Goal: Navigation & Orientation: Find specific page/section

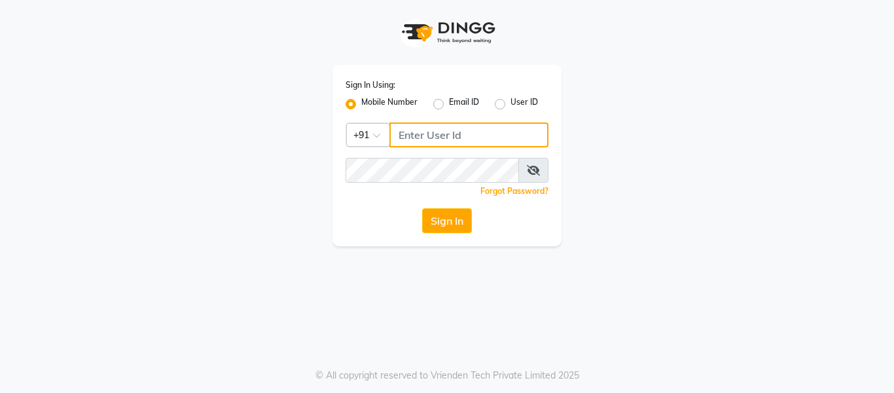
click at [433, 133] on input "Username" at bounding box center [468, 134] width 159 height 25
type input "7005022650"
click at [422, 208] on button "Sign In" at bounding box center [447, 220] width 50 height 25
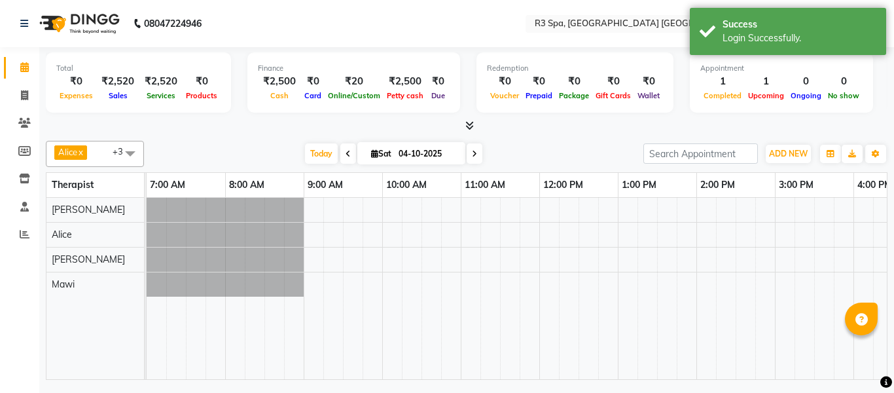
select select "en"
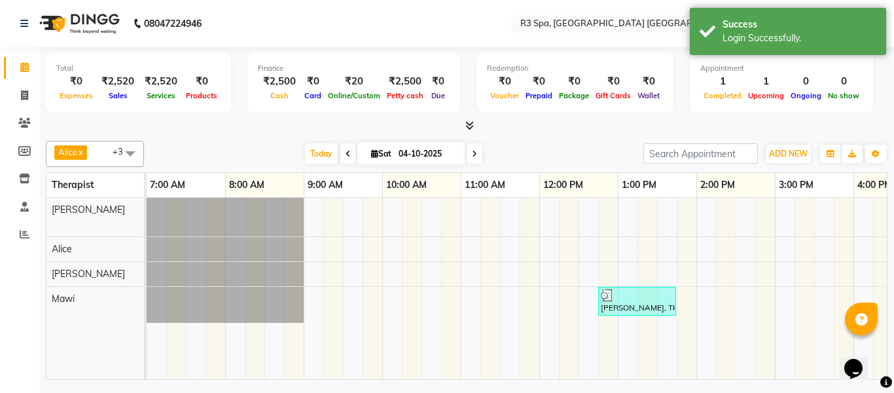
click at [633, 299] on div at bounding box center [637, 295] width 73 height 13
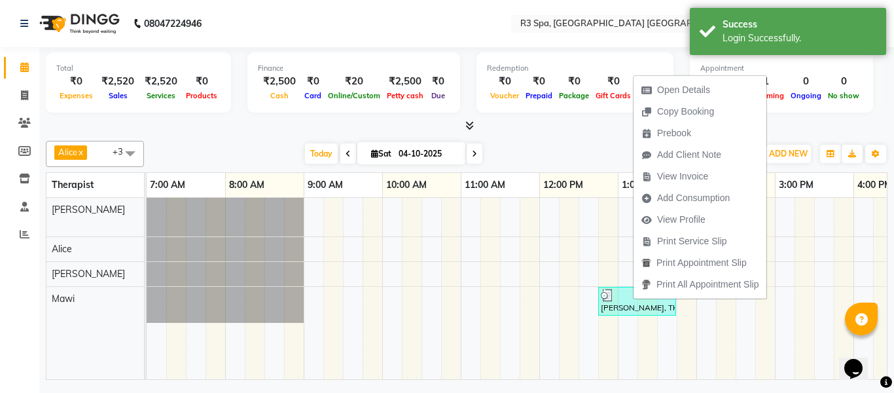
click at [690, 175] on span "View Invoice" at bounding box center [682, 176] width 51 height 14
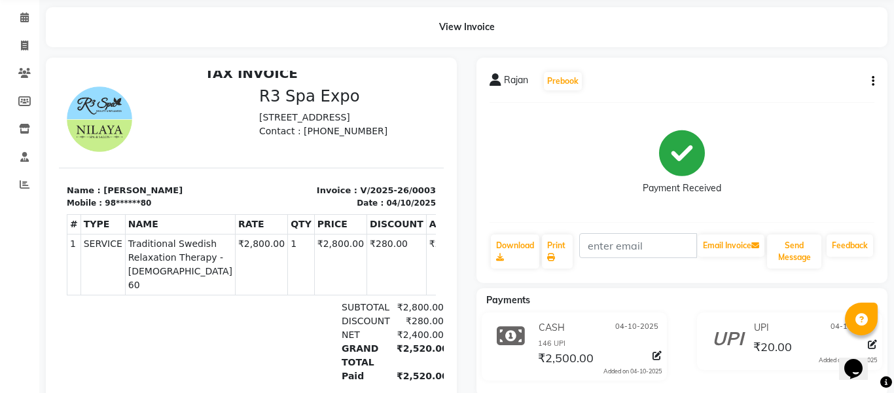
scroll to position [45, 0]
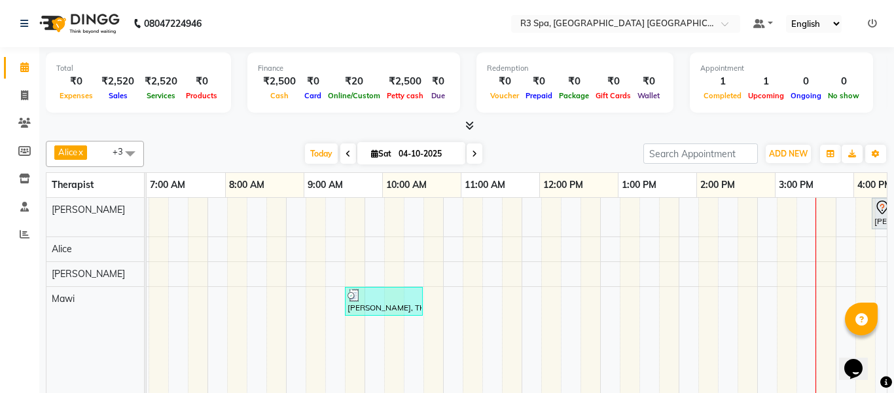
scroll to position [0, 253]
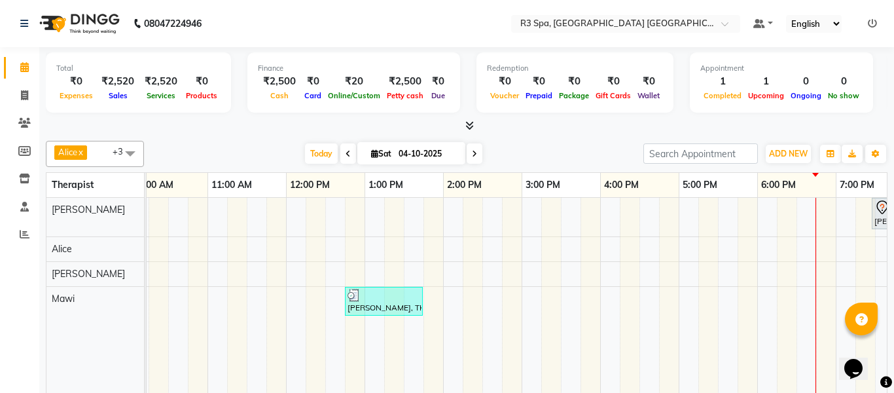
click at [480, 392] on td at bounding box center [473, 320] width 20 height 244
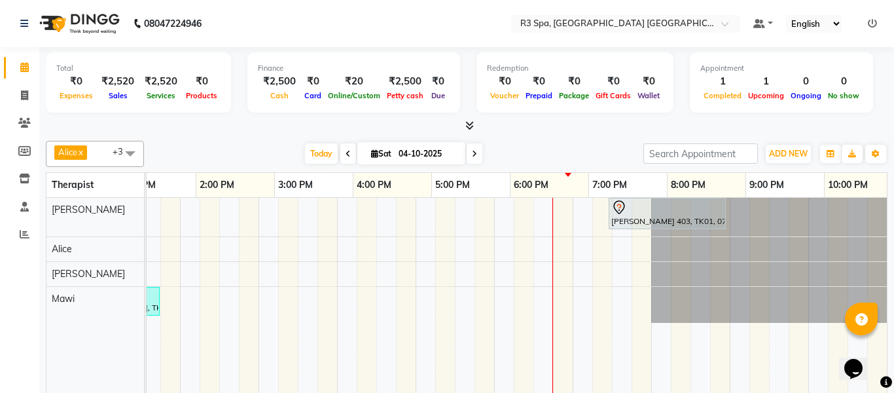
scroll to position [0, 516]
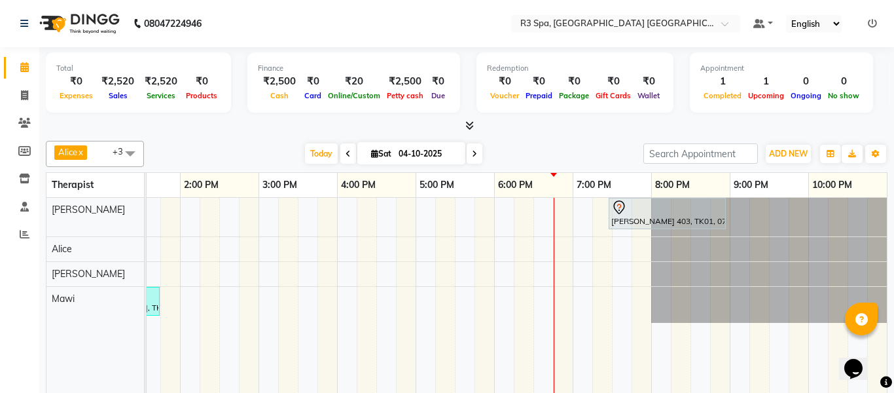
click at [471, 126] on icon at bounding box center [469, 125] width 9 height 10
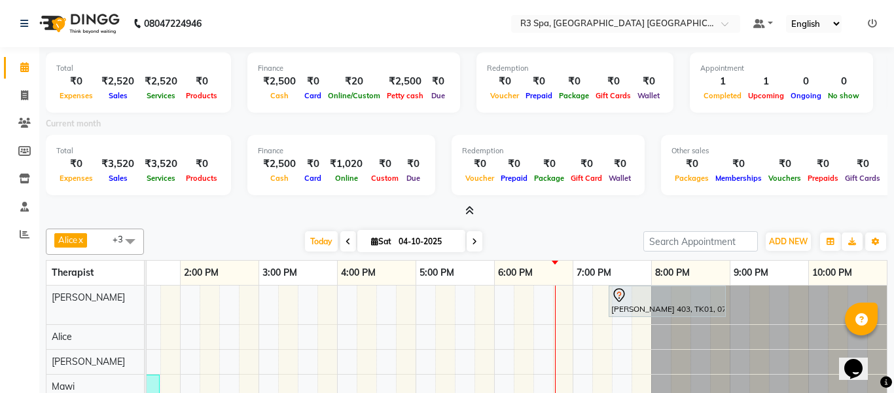
click at [346, 241] on icon at bounding box center [348, 242] width 5 height 8
type input "03-10-2025"
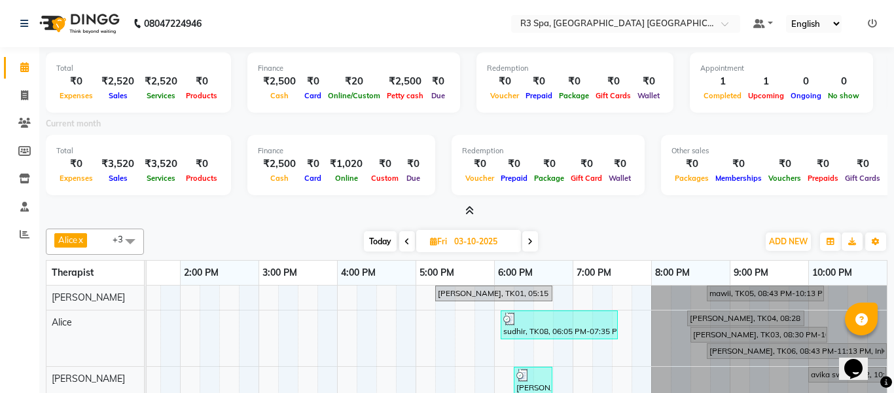
click at [575, 329] on div "sudhir, TK08, 06:05 PM-07:35 PM, Traditional Swedish Relaxation Therapy - [DEMO…" at bounding box center [559, 324] width 115 height 25
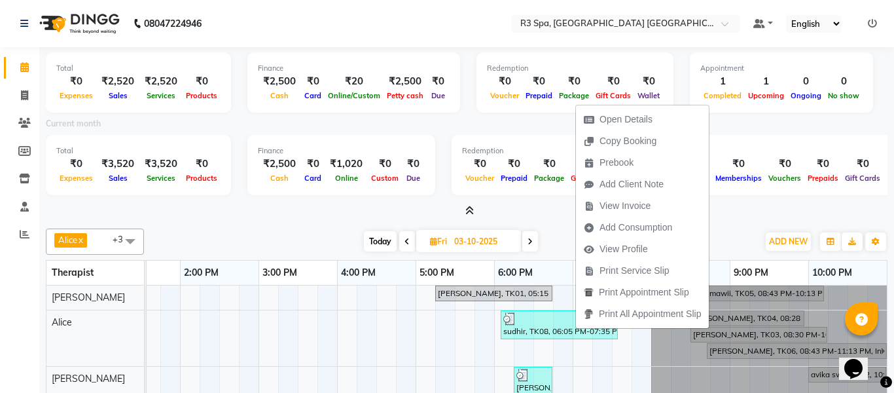
click at [648, 126] on span "Open Details" at bounding box center [625, 120] width 53 height 14
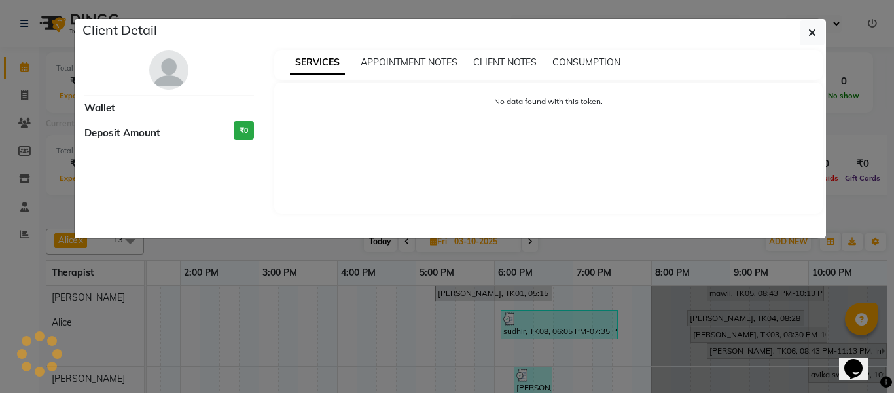
select select "3"
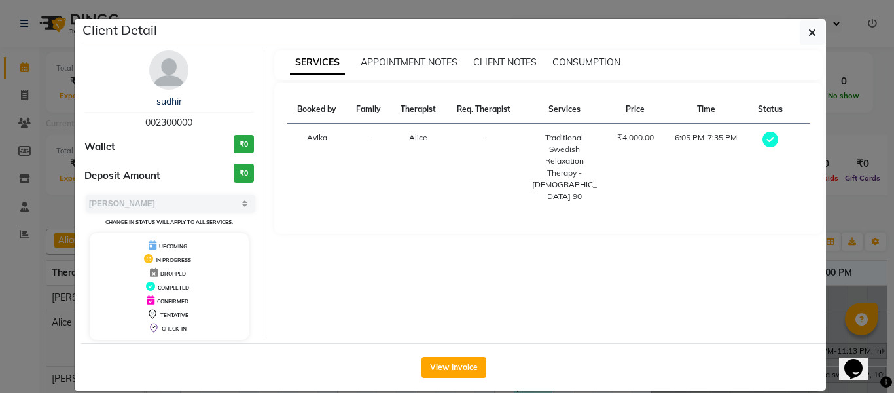
click at [449, 357] on button "View Invoice" at bounding box center [453, 367] width 65 height 21
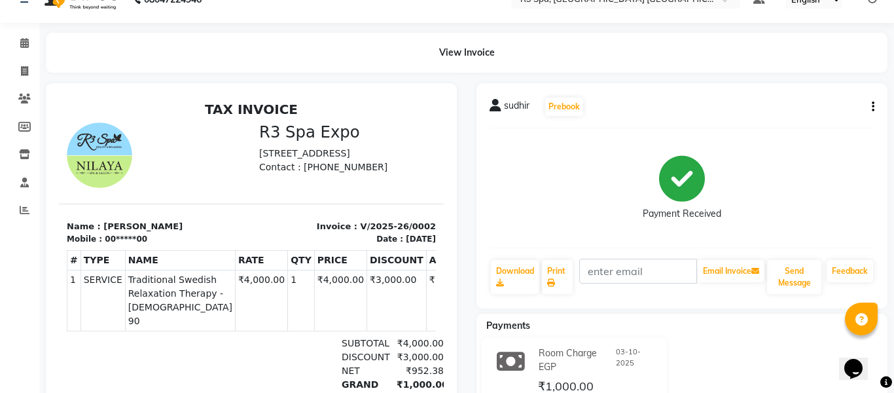
scroll to position [50, 0]
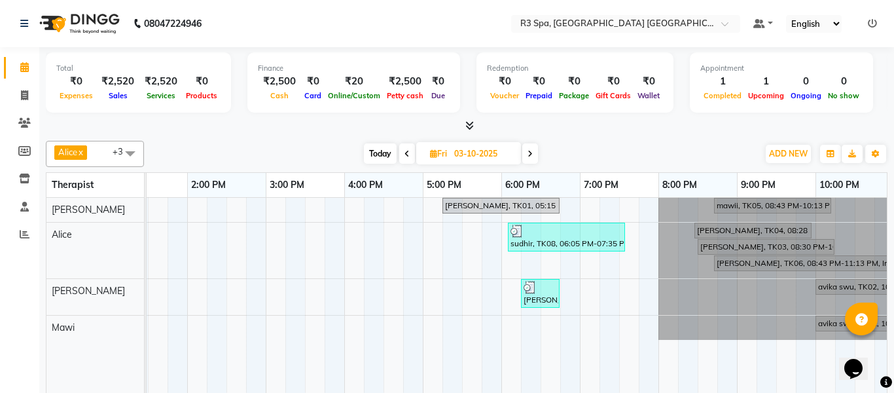
scroll to position [0, 516]
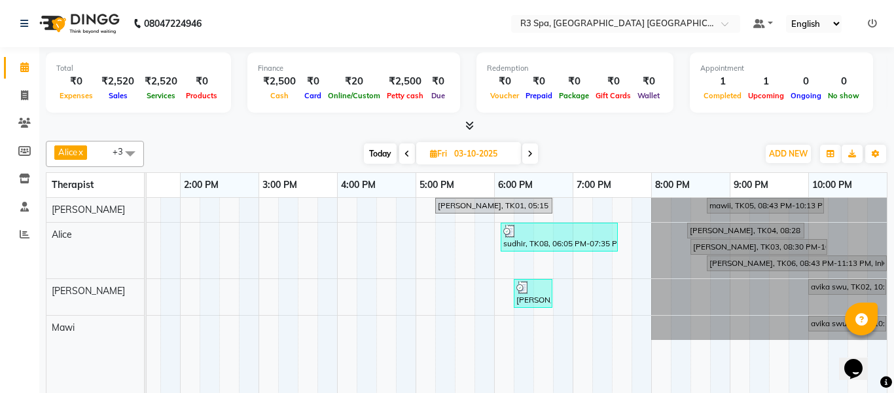
click at [533, 161] on span at bounding box center [530, 153] width 16 height 20
type input "04-10-2025"
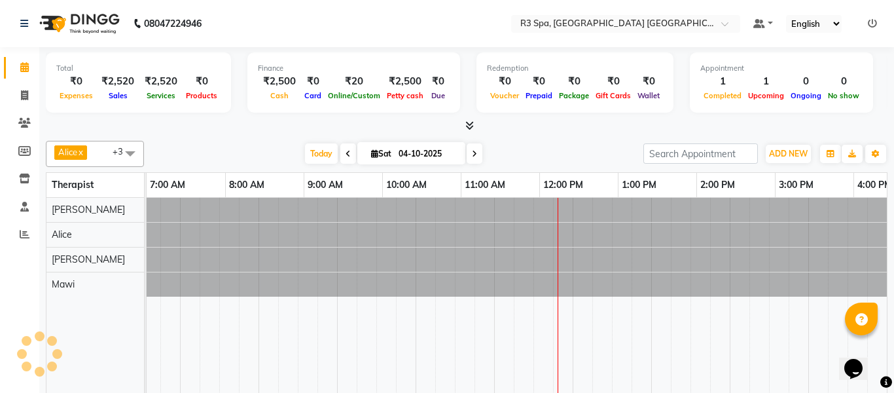
scroll to position [0, 0]
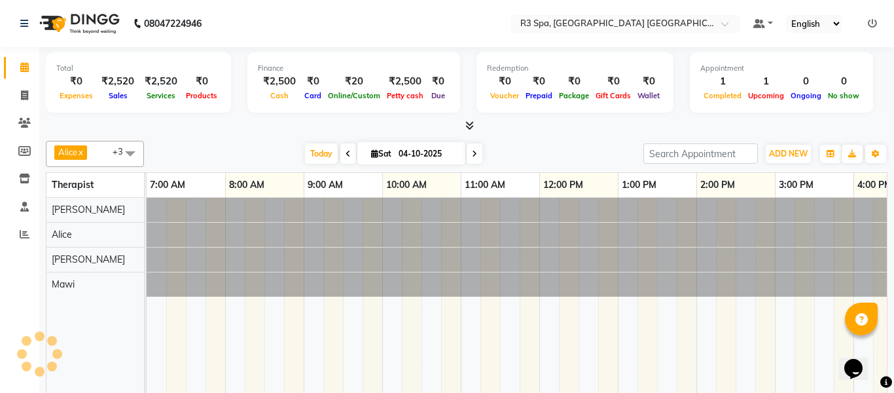
click at [528, 164] on div "[PERSON_NAME] x [PERSON_NAME] x [PERSON_NAME] x +3 Select All [PERSON_NAME] Avi…" at bounding box center [467, 154] width 842 height 26
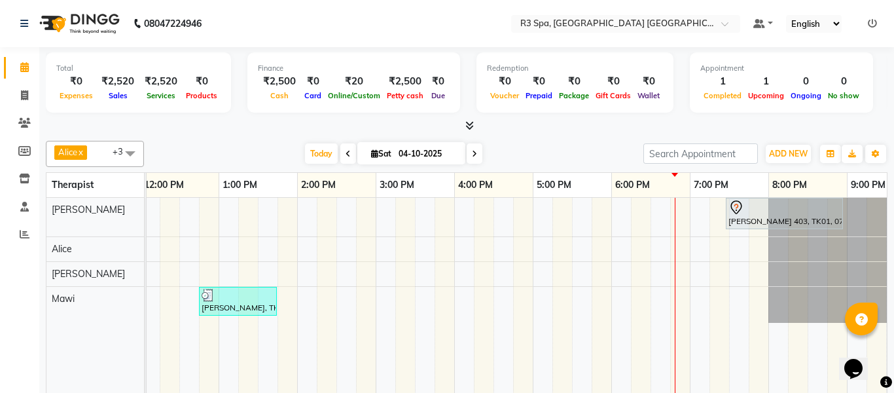
scroll to position [0, 516]
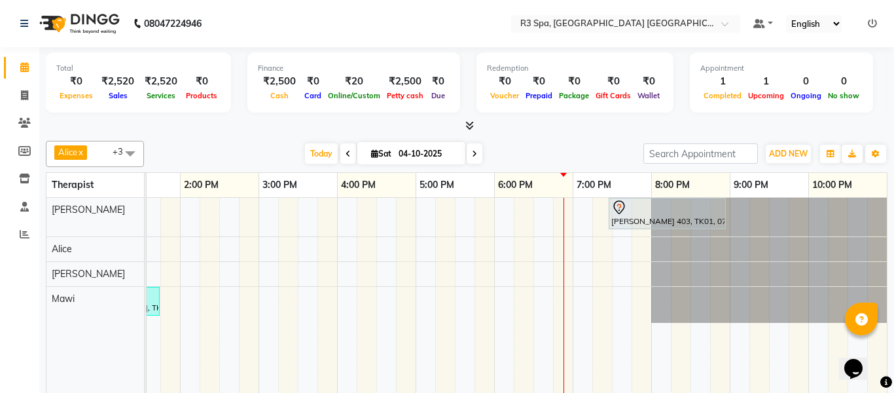
click at [804, 392] on div "Total ₹0 Expenses ₹2,520 Sales ₹2,520 Services ₹0 Products Finance ₹2,500 Cash …" at bounding box center [466, 246] width 855 height 399
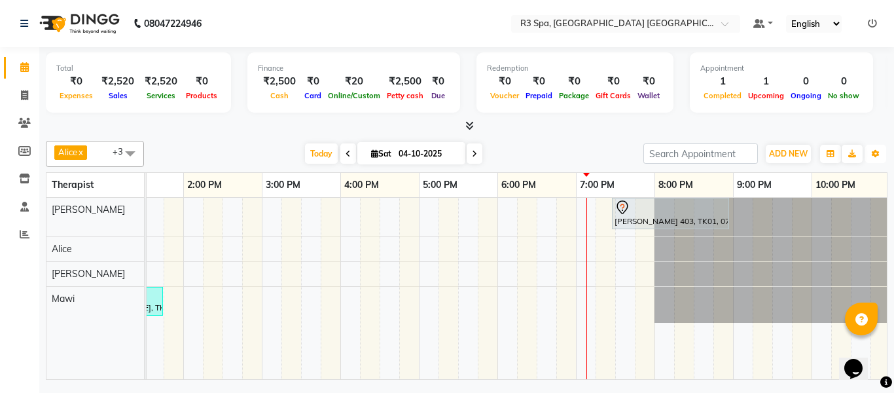
click at [876, 147] on button "Toggle Dropdown" at bounding box center [875, 154] width 21 height 18
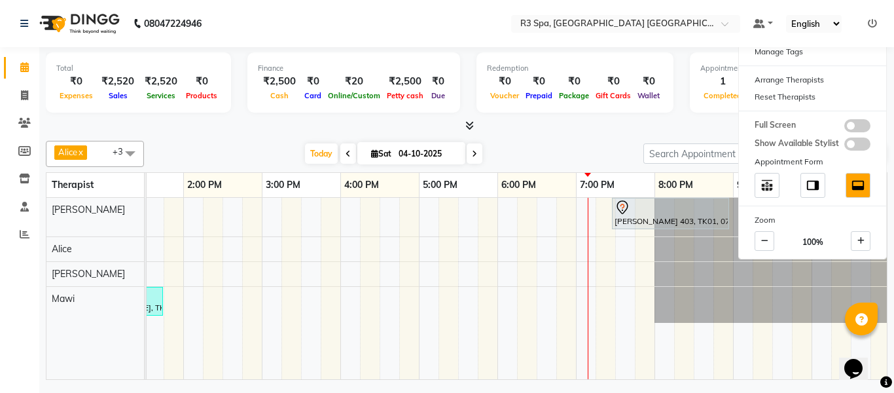
click at [535, 309] on td at bounding box center [527, 288] width 20 height 181
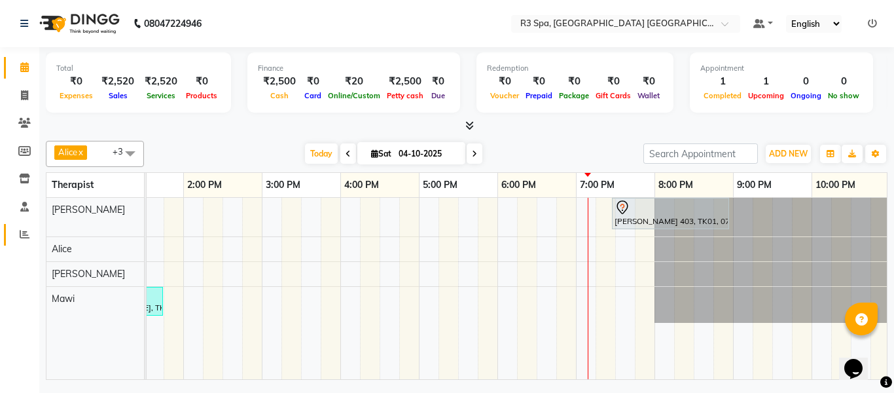
click at [22, 227] on span at bounding box center [24, 234] width 23 height 15
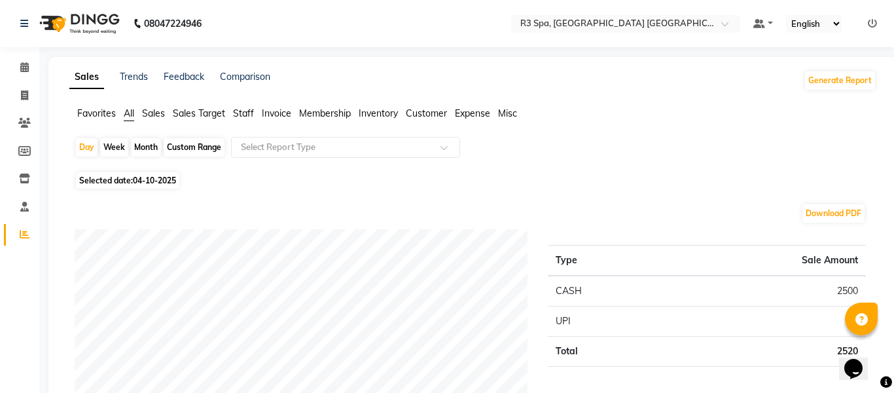
click at [277, 111] on span "Invoice" at bounding box center [276, 113] width 29 height 12
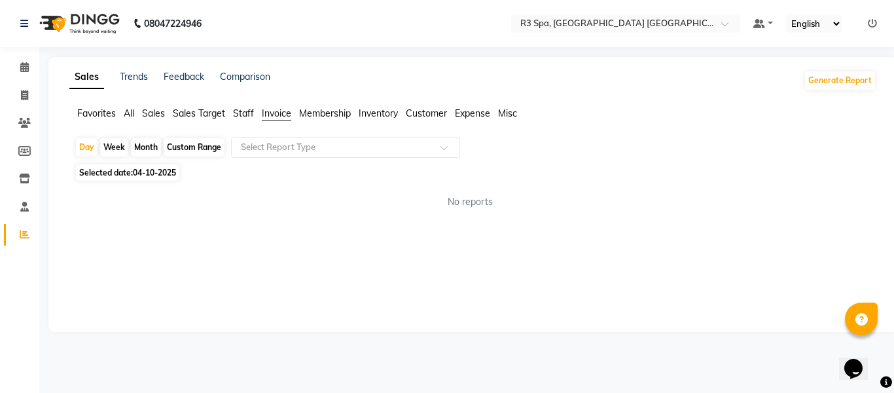
click at [456, 158] on ng-select "Select Report Type" at bounding box center [345, 147] width 229 height 21
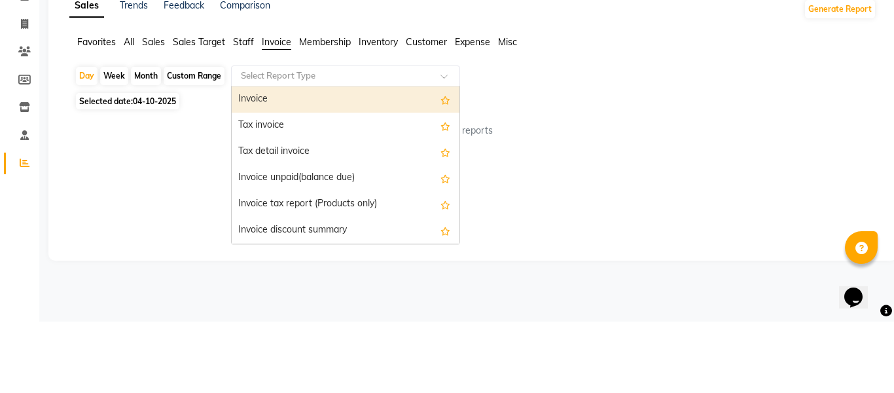
click at [720, 173] on div "Selected date: [DATE]" at bounding box center [476, 173] width 802 height 14
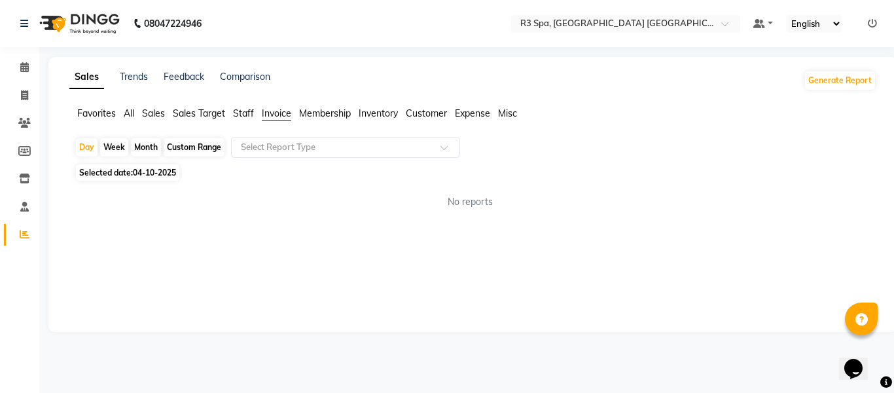
click at [247, 108] on span "Staff" at bounding box center [243, 113] width 21 height 12
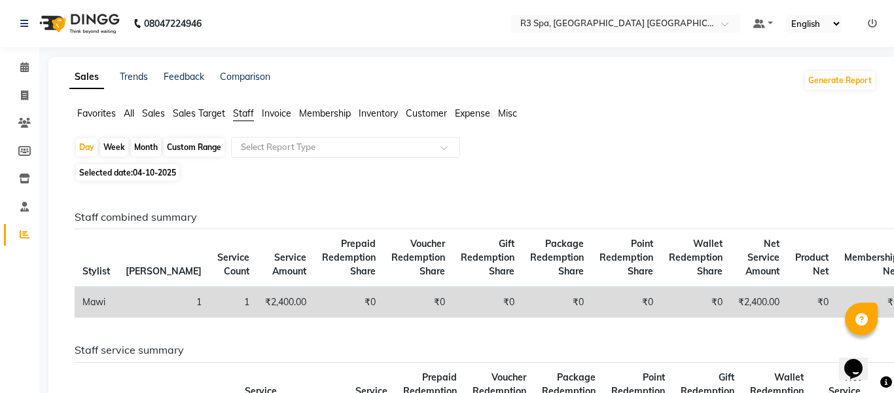
click at [200, 113] on span "Sales Target" at bounding box center [199, 113] width 52 height 12
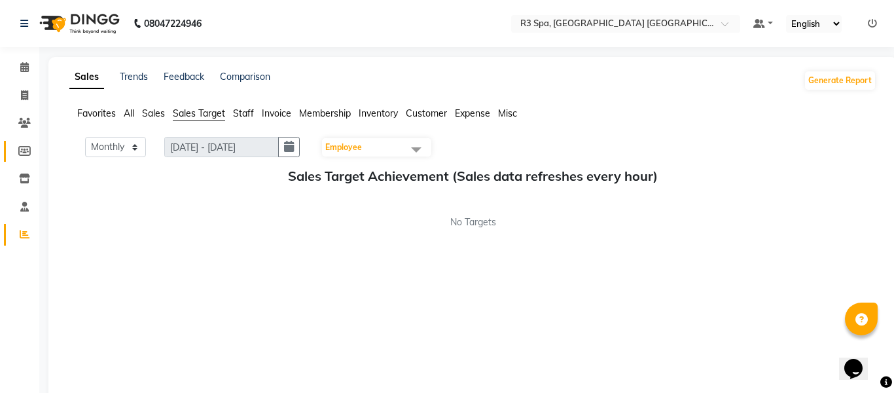
click at [25, 147] on icon at bounding box center [24, 151] width 12 height 10
select select
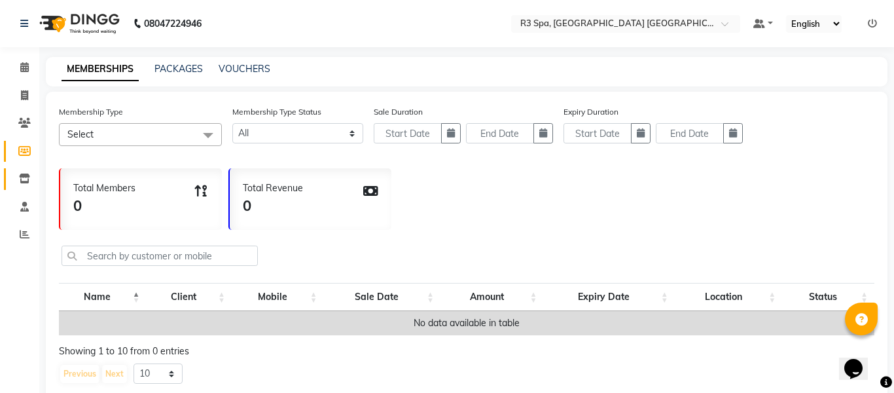
click at [26, 179] on icon at bounding box center [24, 178] width 11 height 10
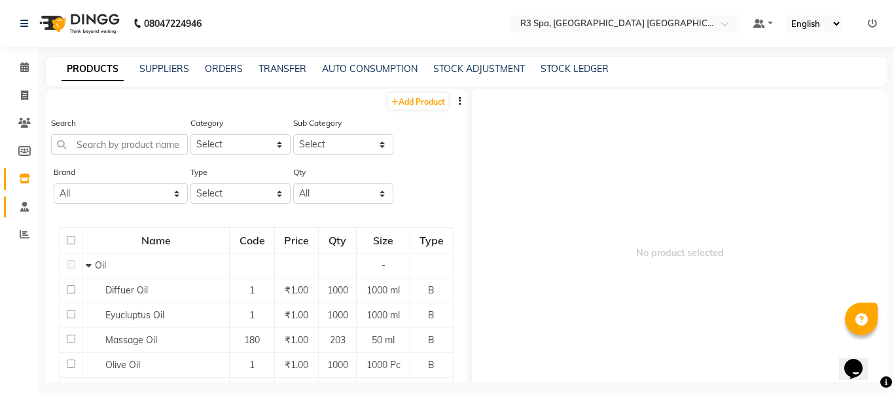
click at [26, 210] on icon at bounding box center [24, 207] width 9 height 10
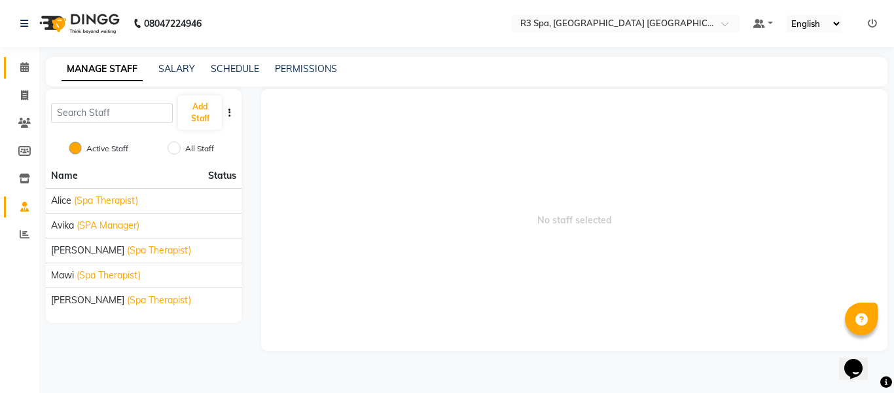
click at [26, 77] on link "Calendar" at bounding box center [19, 68] width 31 height 22
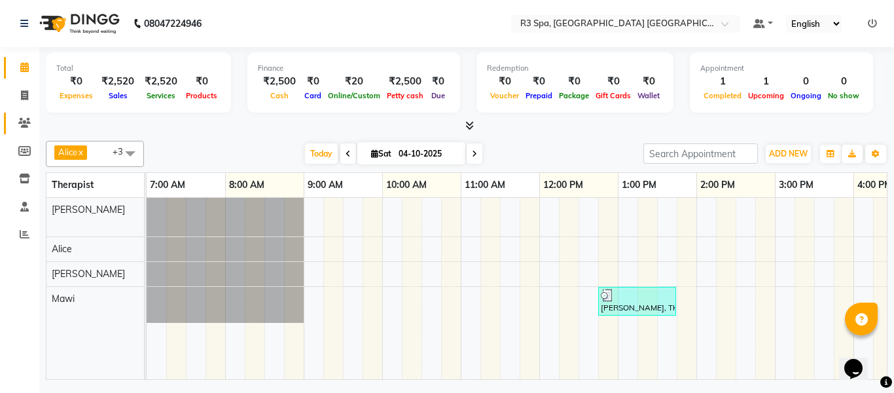
click at [27, 116] on span at bounding box center [24, 123] width 23 height 15
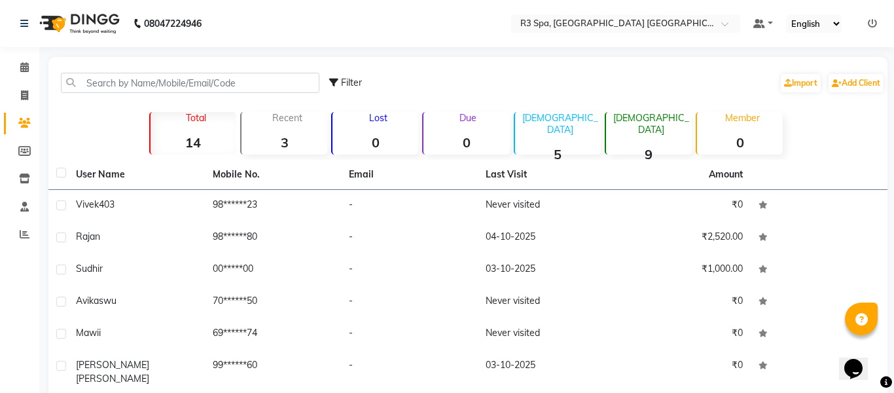
click at [115, 201] on span "403" at bounding box center [107, 204] width 16 height 12
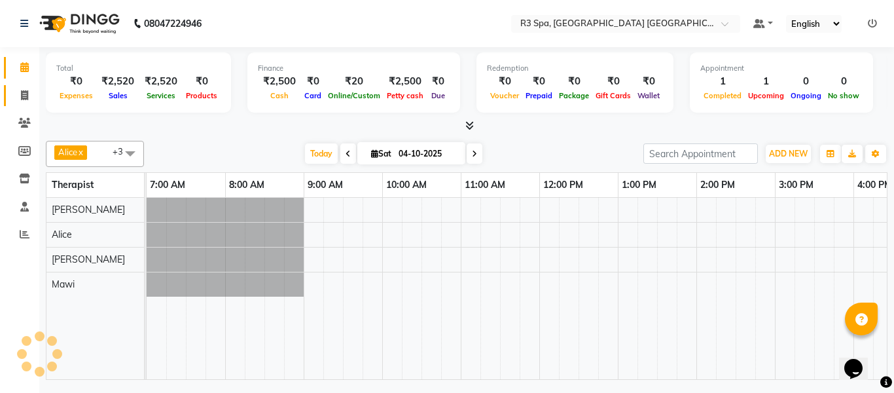
click at [32, 99] on span at bounding box center [24, 95] width 23 height 15
select select "service"
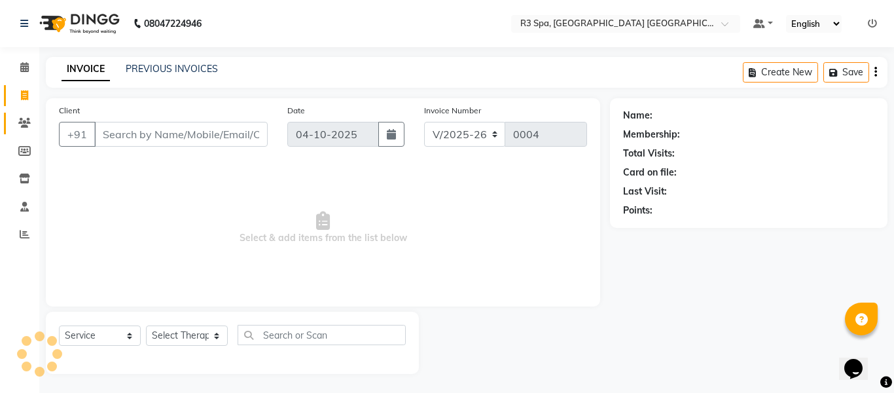
click at [24, 125] on icon at bounding box center [24, 123] width 12 height 10
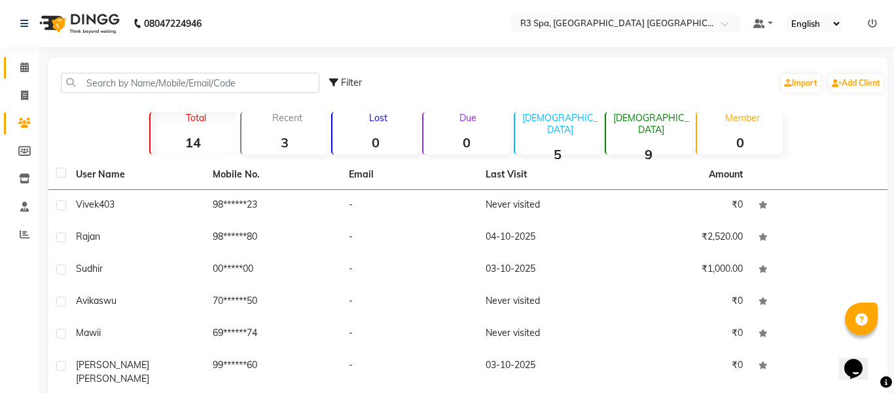
click at [23, 71] on icon at bounding box center [24, 67] width 9 height 10
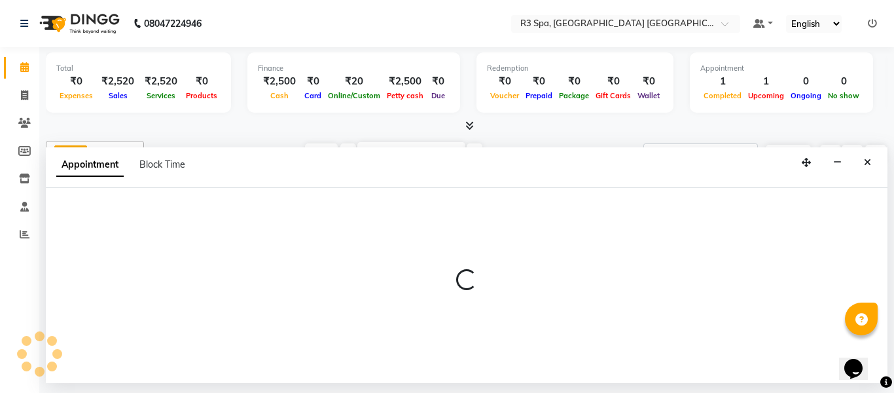
scroll to position [0, 416]
select select "93358"
select select "tentative"
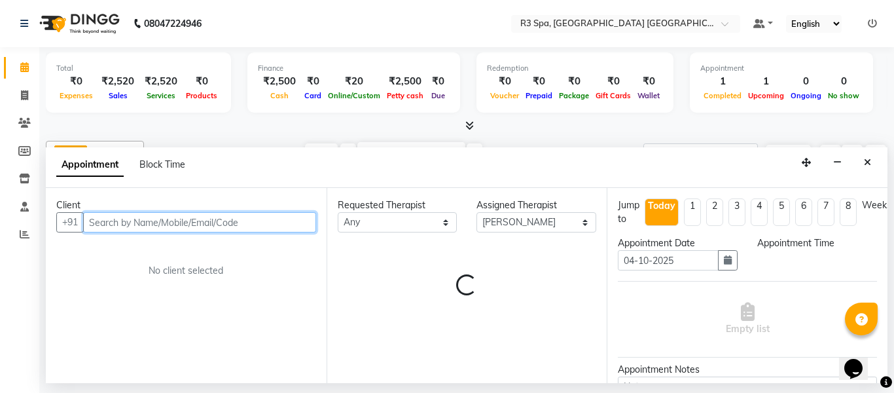
select select "765"
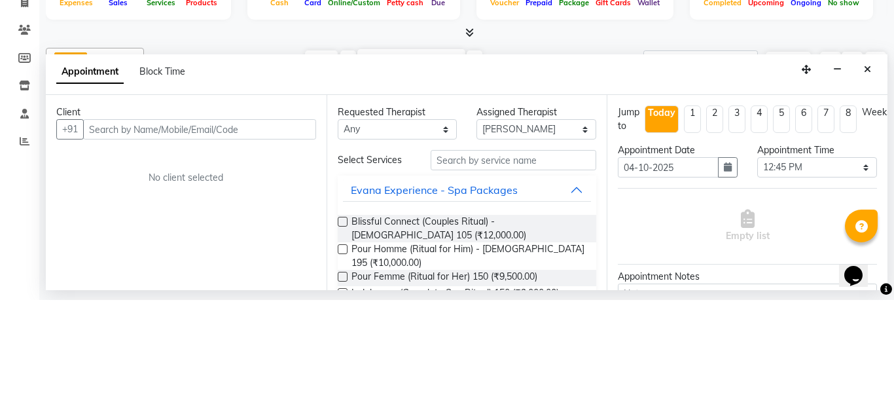
click at [863, 152] on button "Close" at bounding box center [867, 162] width 19 height 20
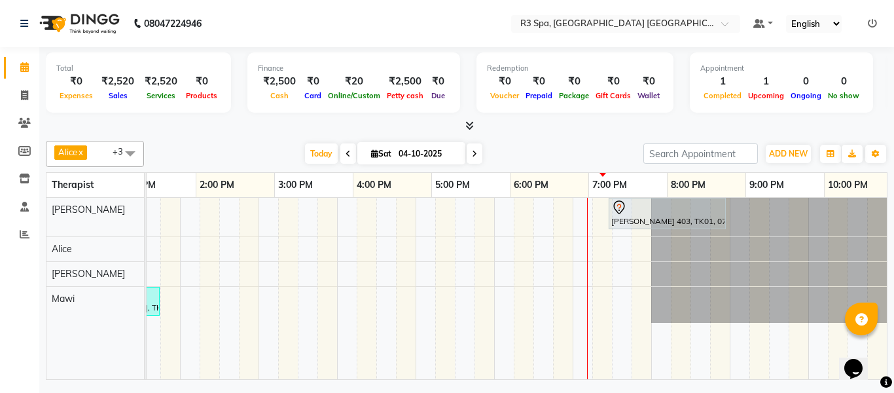
scroll to position [0, 516]
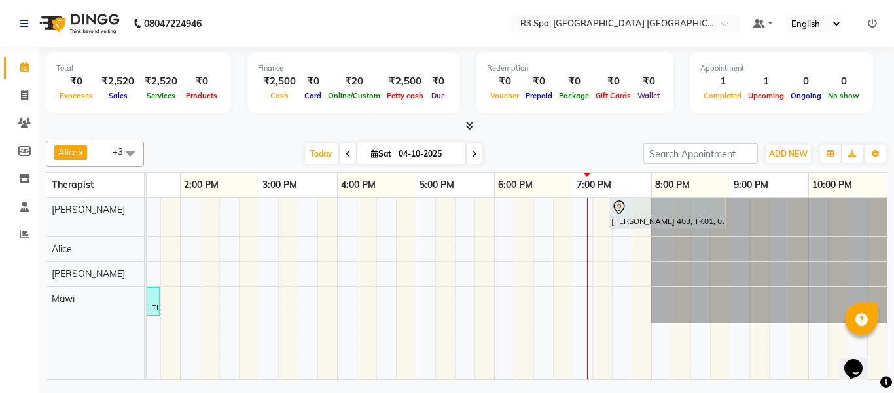
click at [673, 215] on div "[PERSON_NAME] 403, TK01, 07:28 PM-08:58 PM, Balinese Massage Therapy - [DEMOGRA…" at bounding box center [667, 213] width 115 height 27
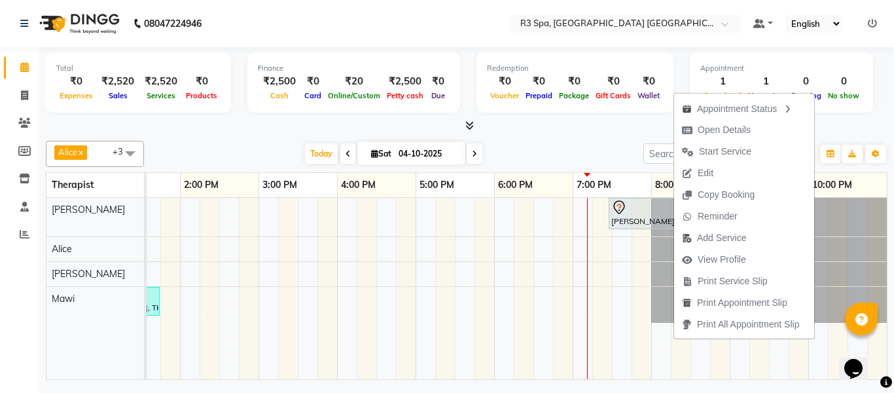
click at [635, 321] on td at bounding box center [641, 288] width 20 height 181
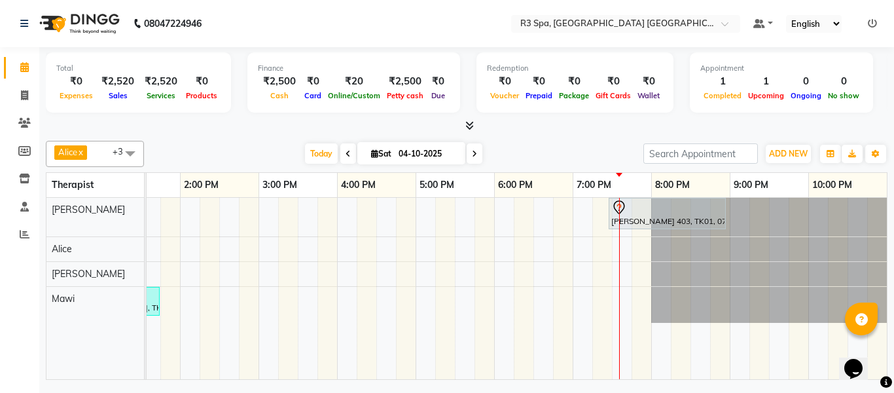
click at [681, 208] on div at bounding box center [667, 208] width 112 height 16
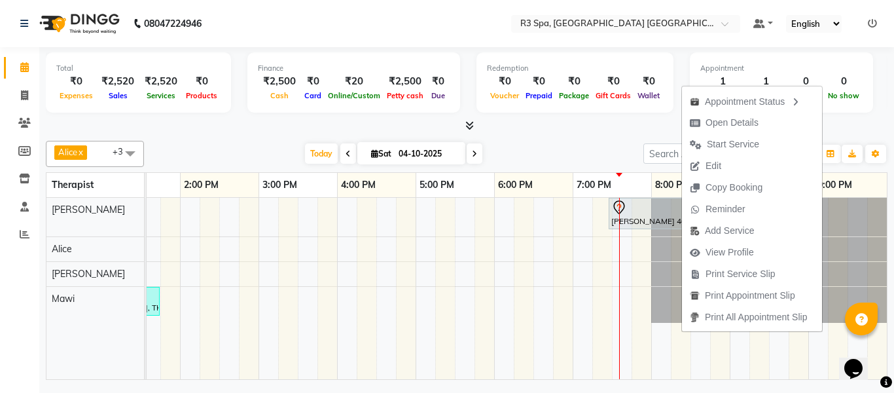
click at [770, 123] on button "Open Details" at bounding box center [752, 123] width 140 height 22
select select "7"
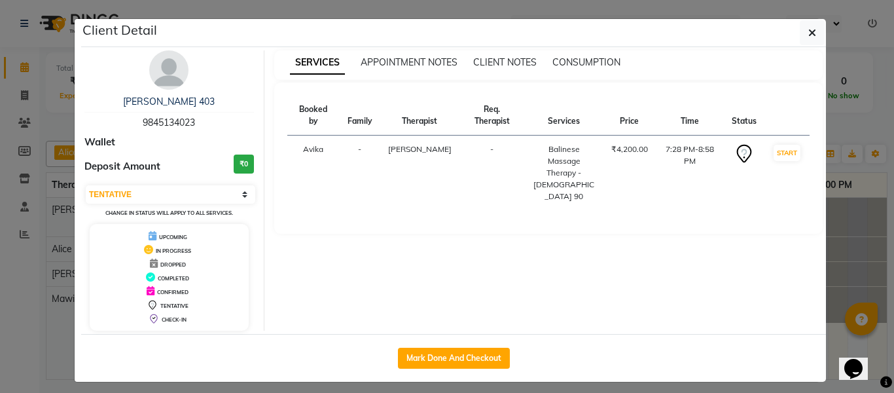
click at [40, 349] on ngb-modal-window "Client Detail [PERSON_NAME] 403 9845134023 Wallet Deposit Amount ₹0 Select IN S…" at bounding box center [447, 196] width 894 height 393
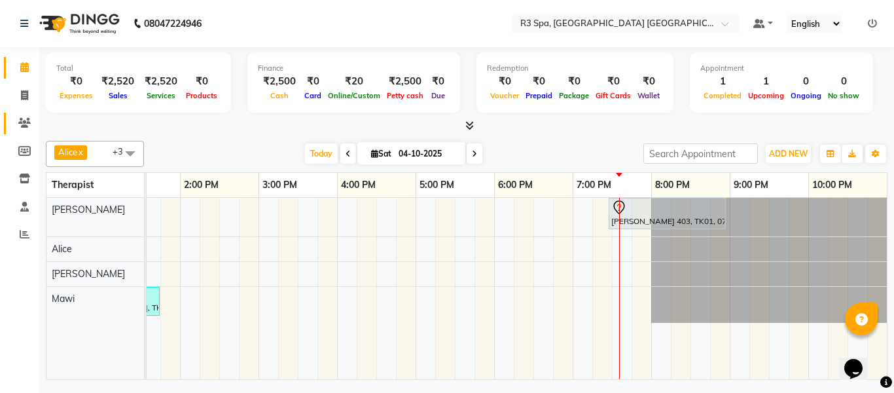
click at [22, 119] on icon at bounding box center [24, 123] width 12 height 10
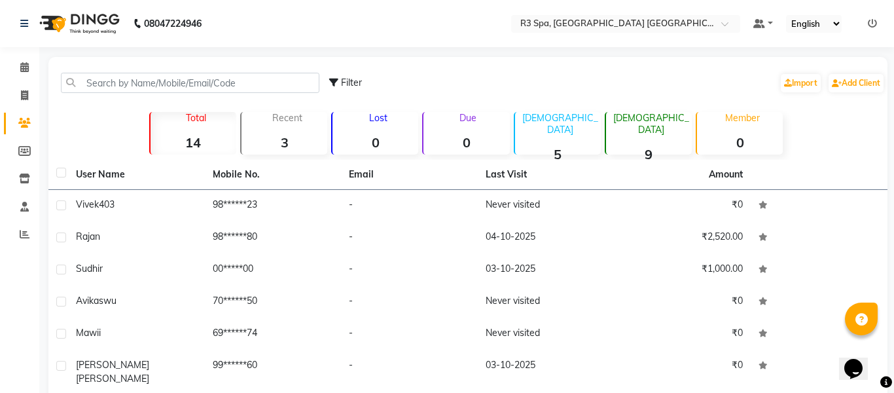
click at [565, 210] on td "Never visited" at bounding box center [546, 206] width 137 height 32
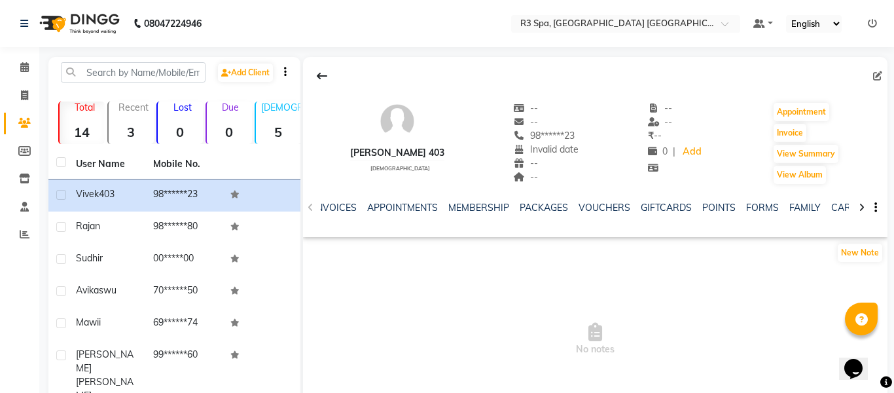
scroll to position [0, 300]
click at [688, 207] on link "FORMS" at bounding box center [697, 208] width 33 height 12
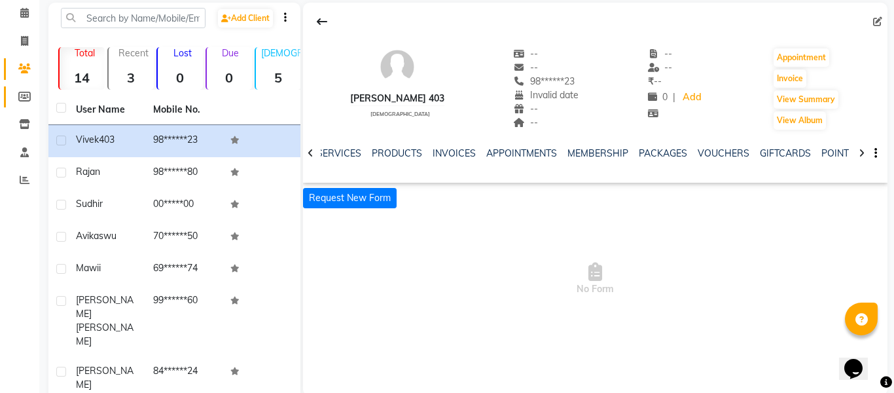
click at [26, 104] on link "Members" at bounding box center [19, 97] width 31 height 22
select select
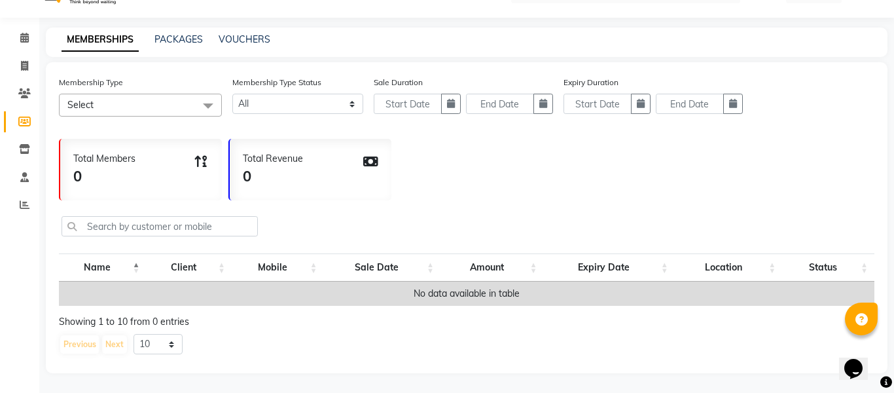
scroll to position [29, 0]
click at [30, 141] on link "Inventory" at bounding box center [19, 150] width 31 height 22
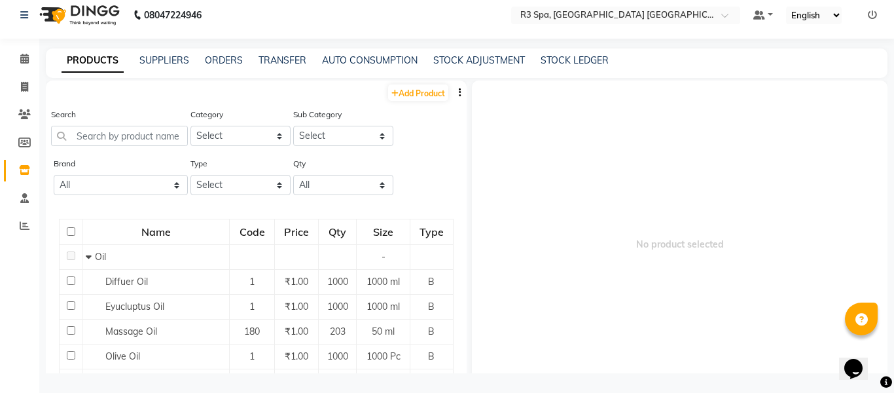
scroll to position [9, 0]
click at [34, 199] on span at bounding box center [24, 198] width 23 height 15
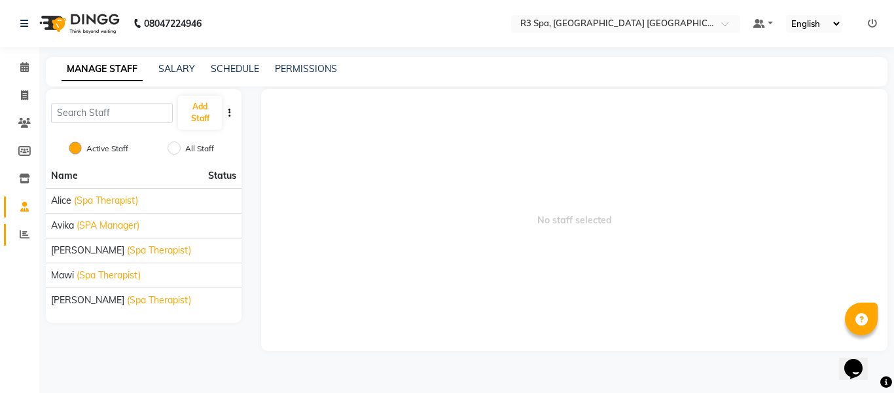
click at [27, 236] on icon at bounding box center [25, 234] width 10 height 10
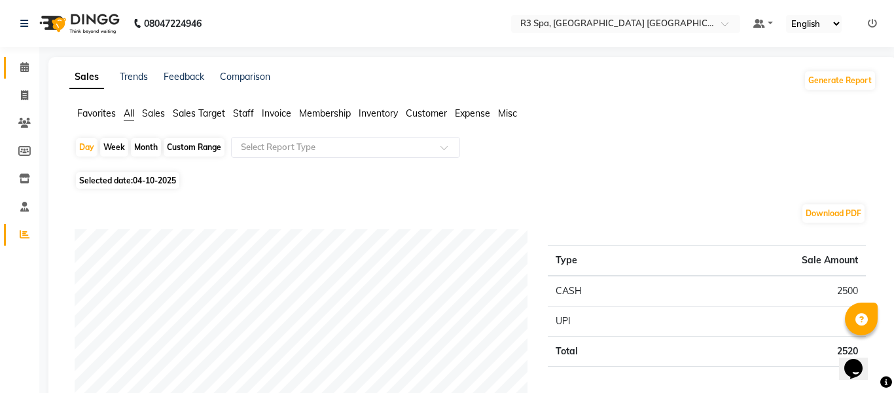
click at [20, 63] on icon at bounding box center [24, 67] width 9 height 10
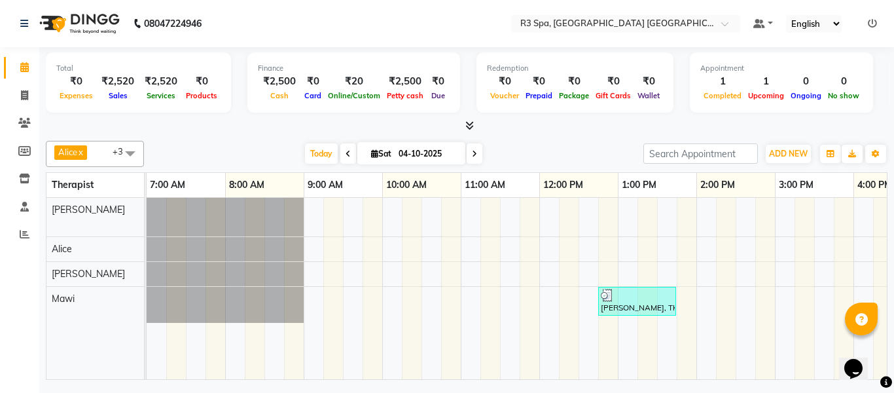
click at [650, 298] on div at bounding box center [637, 295] width 73 height 13
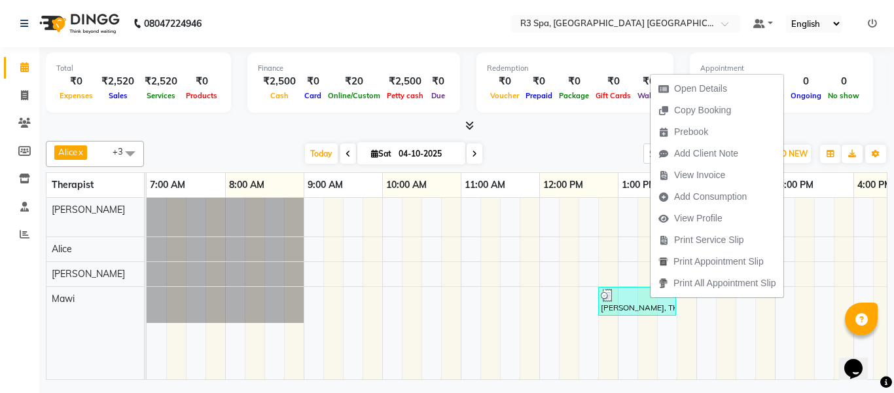
click at [714, 215] on span "View Profile" at bounding box center [698, 218] width 48 height 14
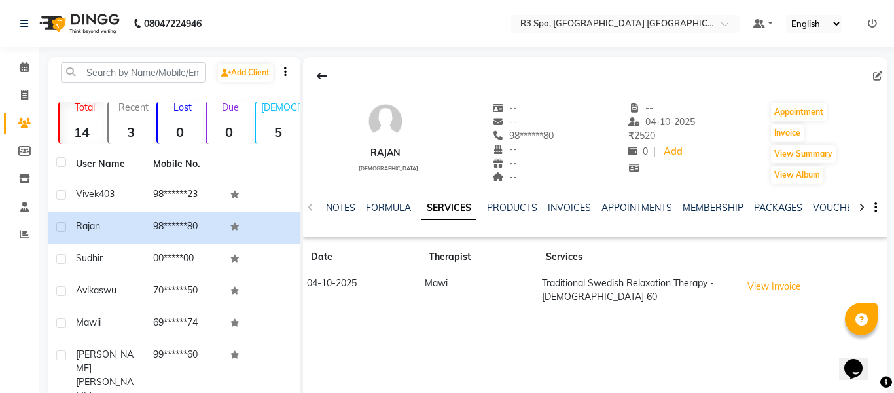
click at [781, 282] on button "View Invoice" at bounding box center [773, 286] width 65 height 20
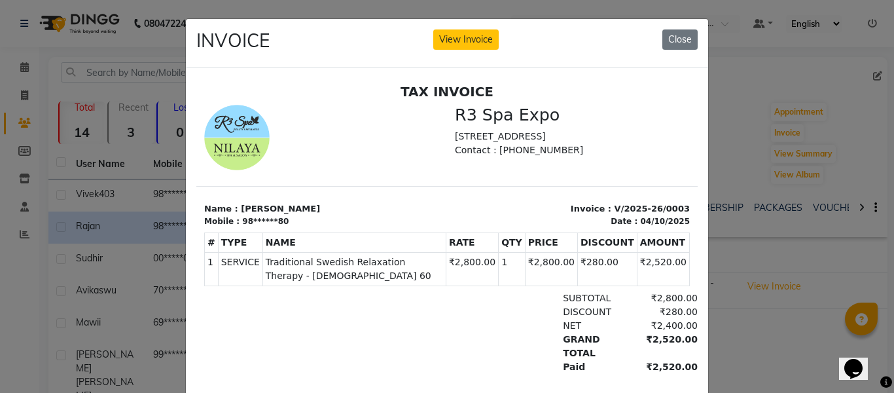
click at [762, 346] on ngb-modal-window "INVOICE View Invoice Close" at bounding box center [447, 196] width 894 height 393
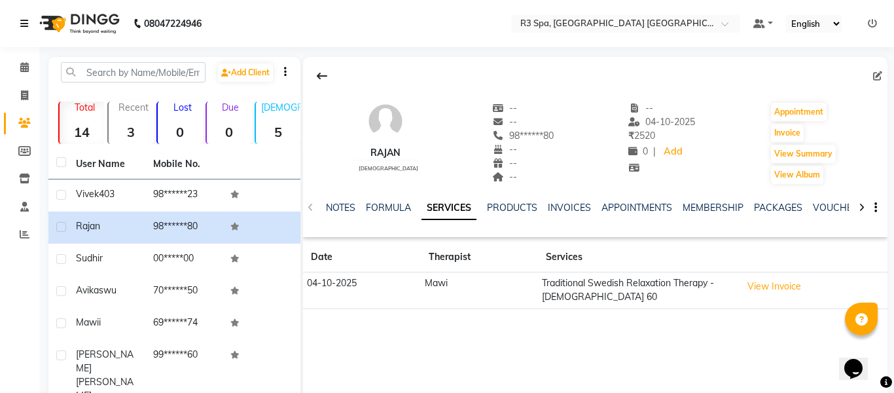
click at [33, 24] on link at bounding box center [26, 23] width 13 height 37
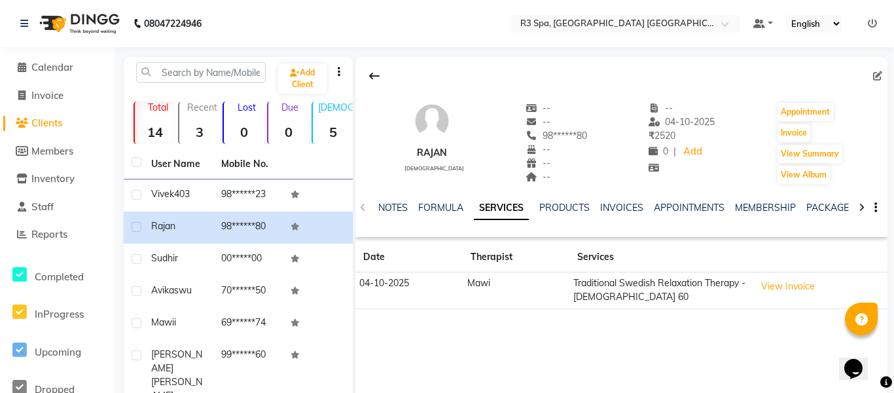
click at [222, 185] on td "98******23" at bounding box center [248, 195] width 70 height 32
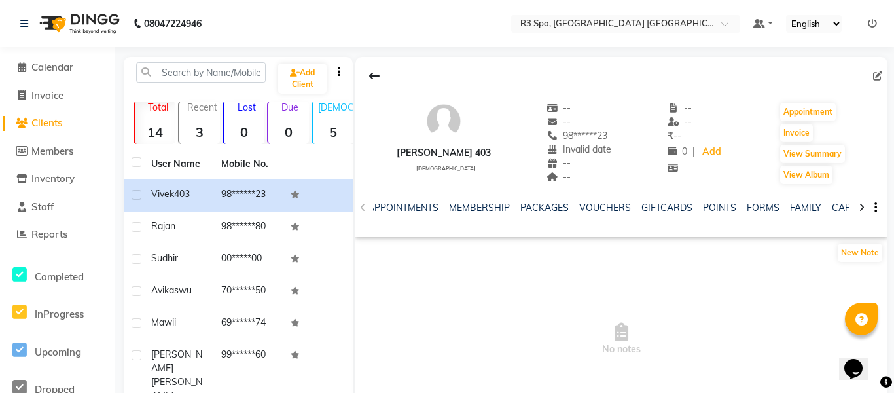
scroll to position [0, 286]
click at [697, 212] on link "FORMS" at bounding box center [697, 208] width 33 height 12
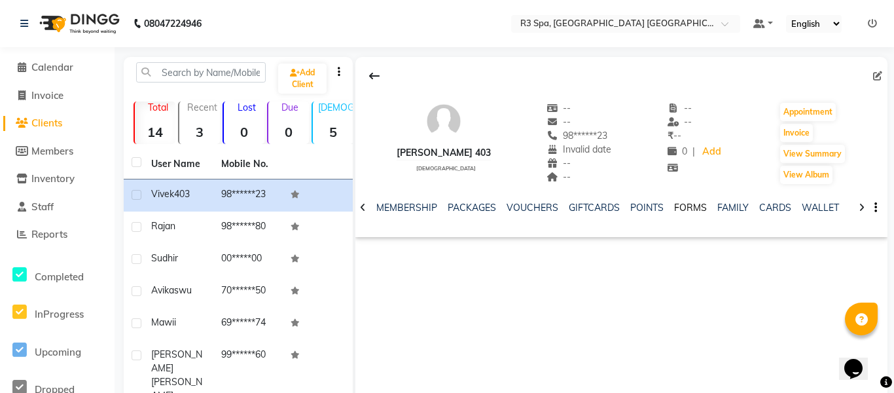
scroll to position [0, 233]
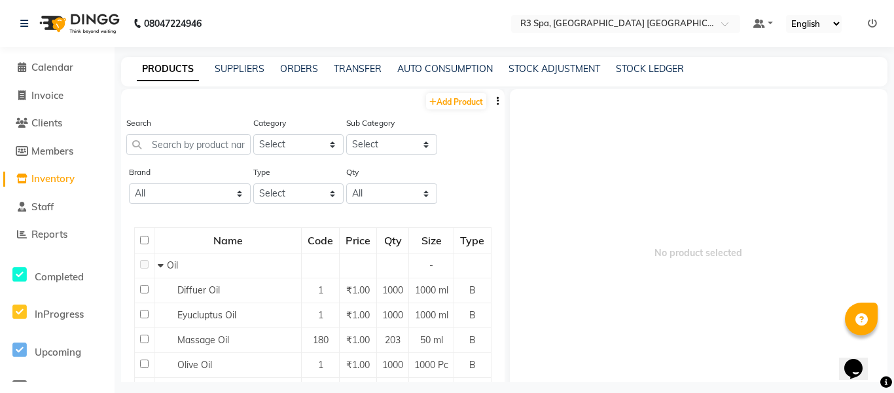
select select
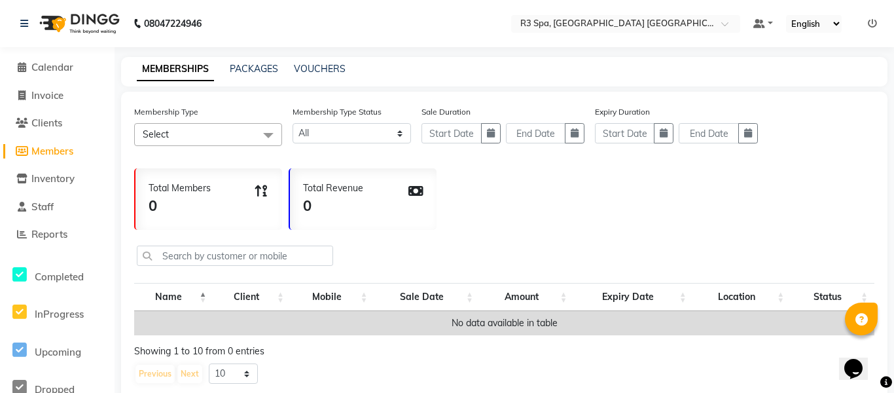
scroll to position [9, 0]
